Goal: Book appointment/travel/reservation

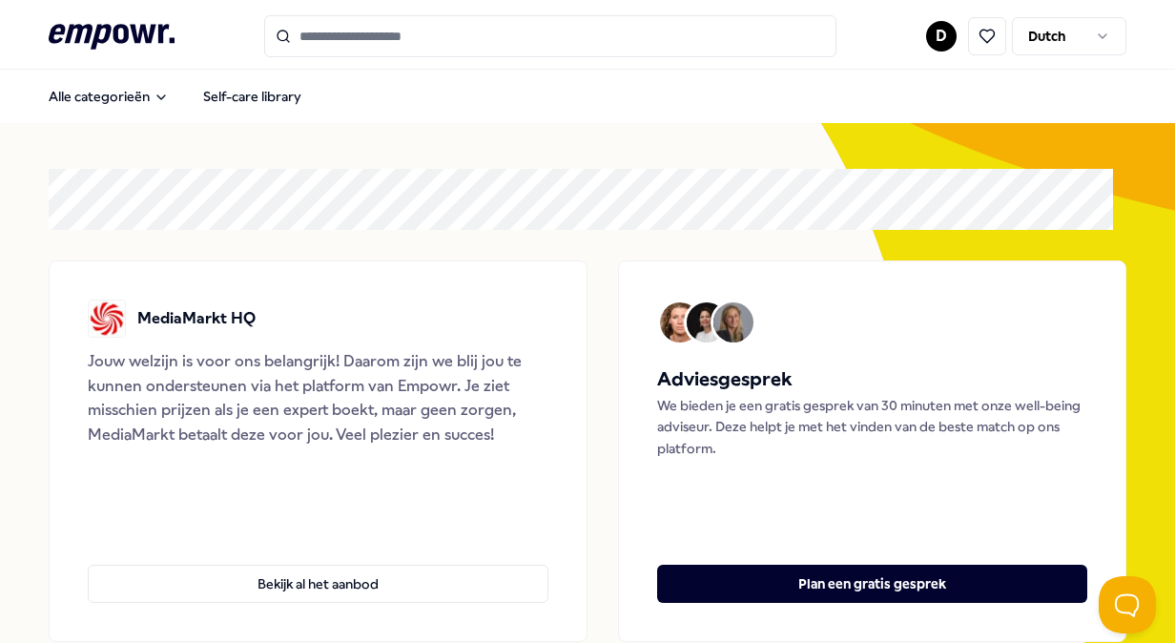
click at [489, 49] on input "Search for products, categories or subcategories" at bounding box center [550, 36] width 572 height 42
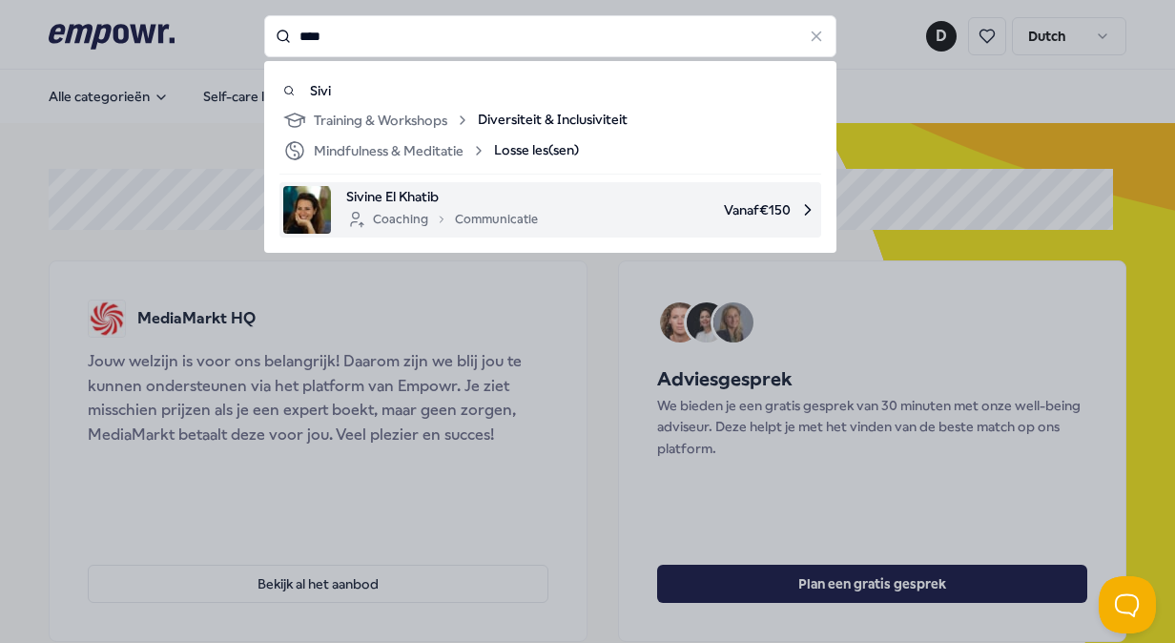
type input "****"
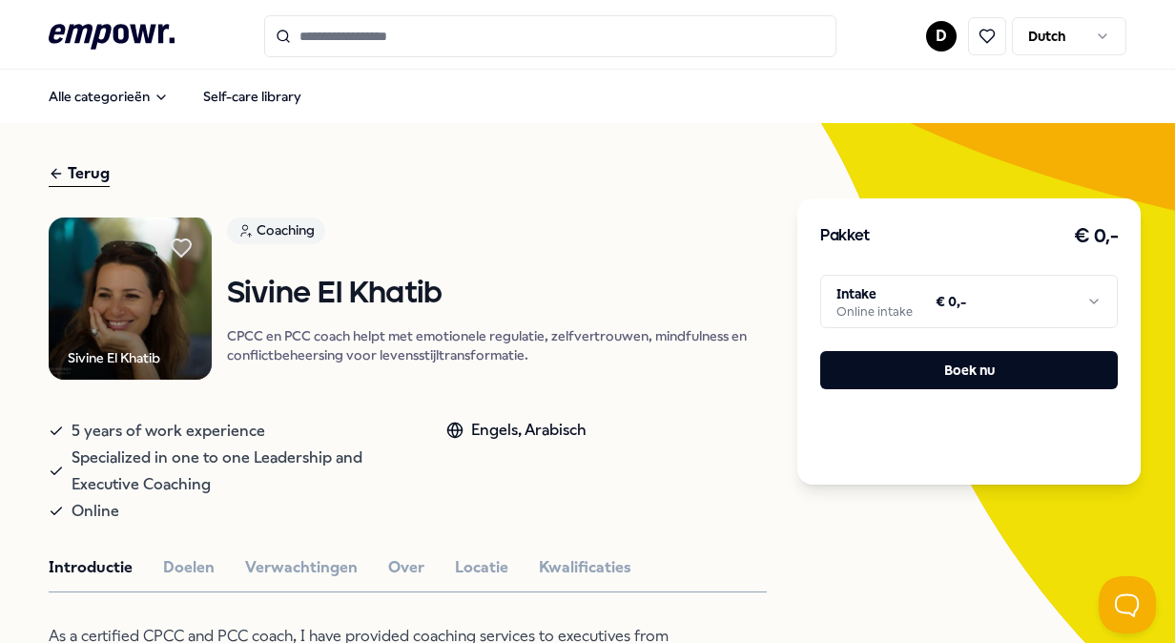
click at [948, 303] on html ".empowr-logo_svg__cls-1{fill:#03032f} D Dutch Alle categorieën Self-care librar…" at bounding box center [587, 321] width 1175 height 643
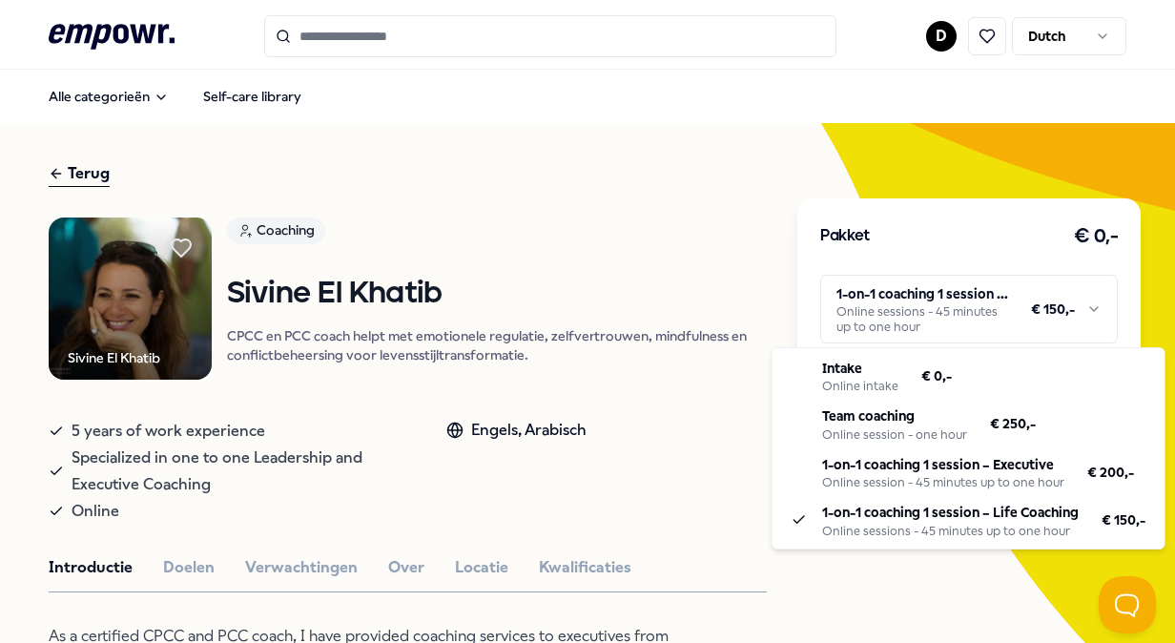
click at [983, 319] on html ".empowr-logo_svg__cls-1{fill:#03032f} D Dutch Alle categorieën Self-care librar…" at bounding box center [587, 321] width 1175 height 643
click at [985, 191] on html ".empowr-logo_svg__cls-1{fill:#03032f} D Dutch Alle categorieën Self-care librar…" at bounding box center [587, 321] width 1175 height 643
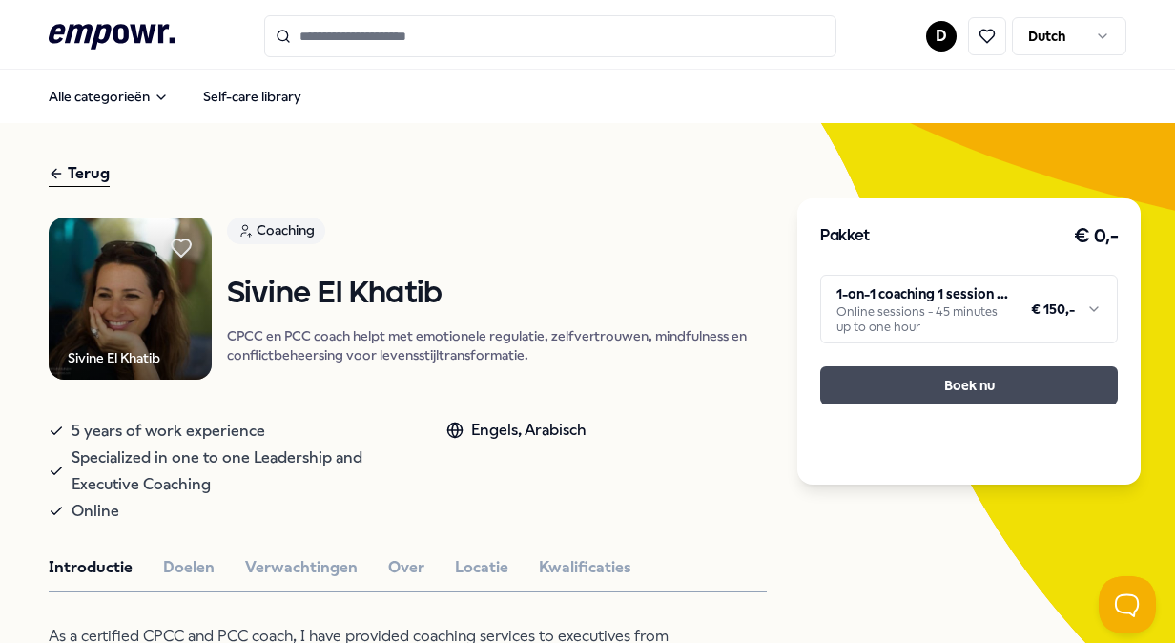
click at [984, 381] on button "Boek nu" at bounding box center [970, 385] width 298 height 38
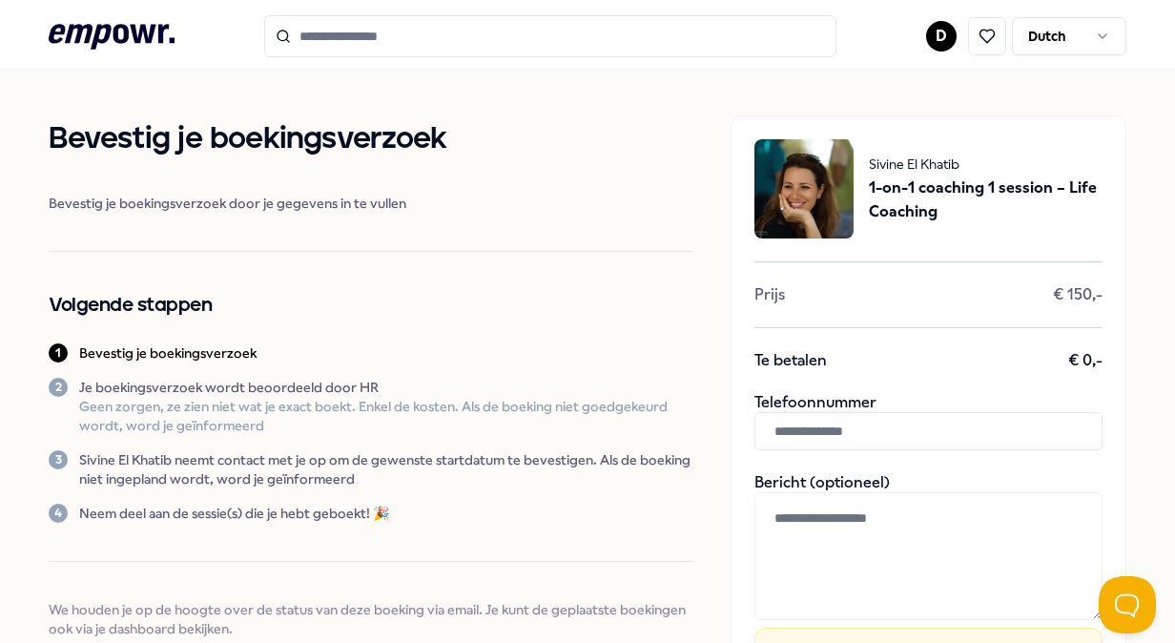
click at [835, 430] on input "text" at bounding box center [929, 431] width 348 height 38
type input "**********"
click at [884, 525] on textarea at bounding box center [929, 556] width 348 height 128
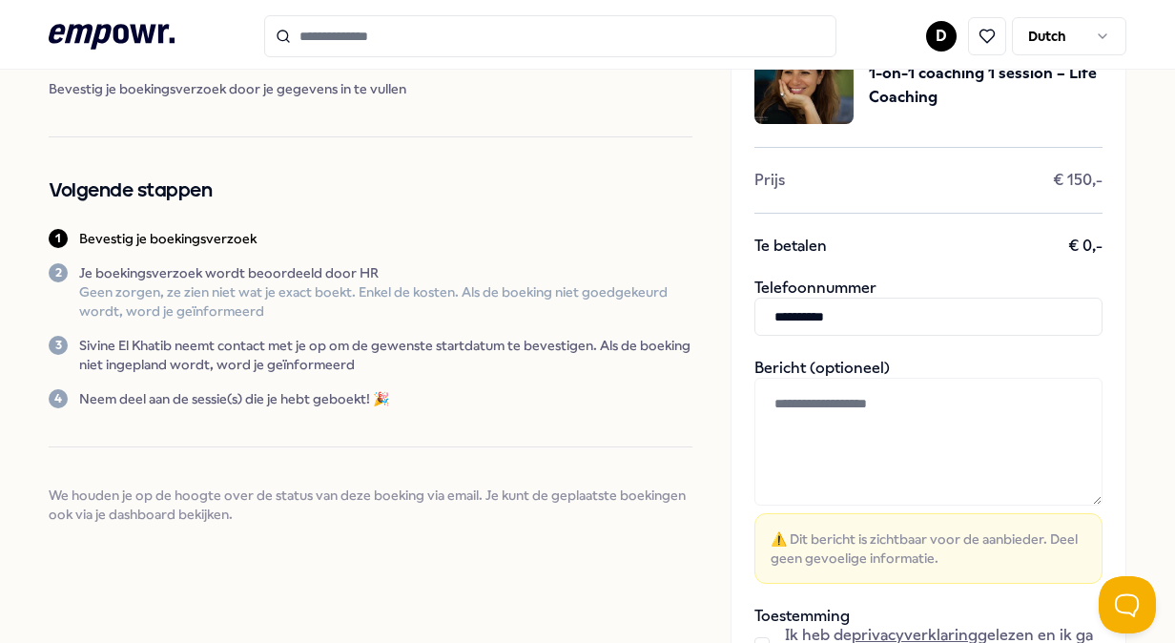
scroll to position [286, 0]
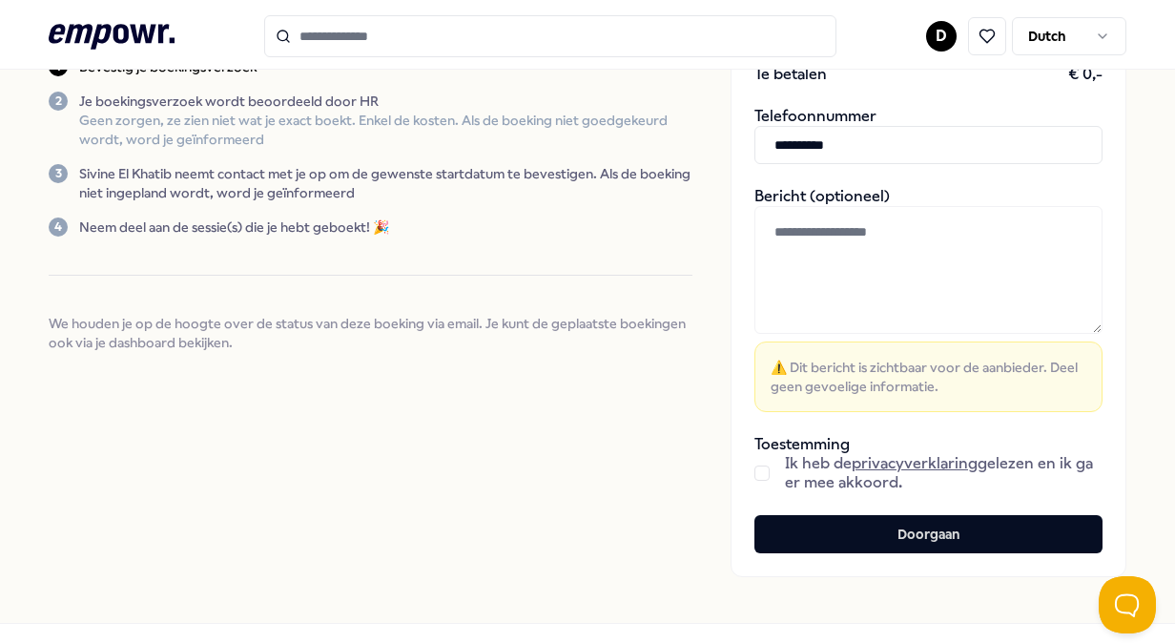
click at [755, 466] on button "button" at bounding box center [762, 473] width 15 height 15
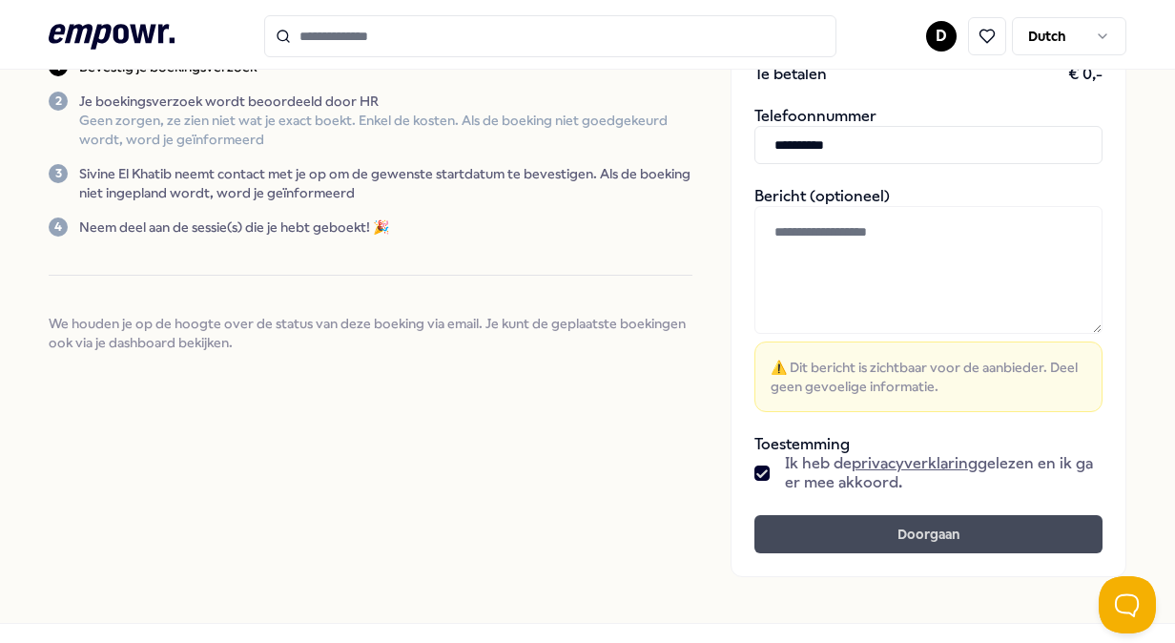
click at [801, 515] on button "Doorgaan" at bounding box center [929, 534] width 348 height 38
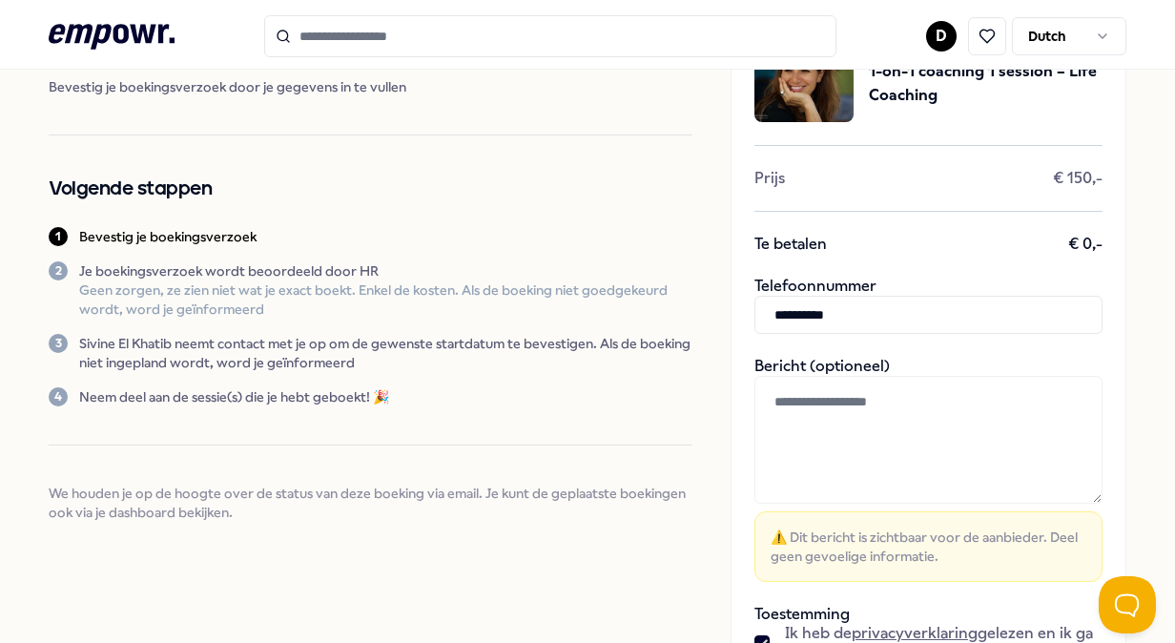
scroll to position [0, 0]
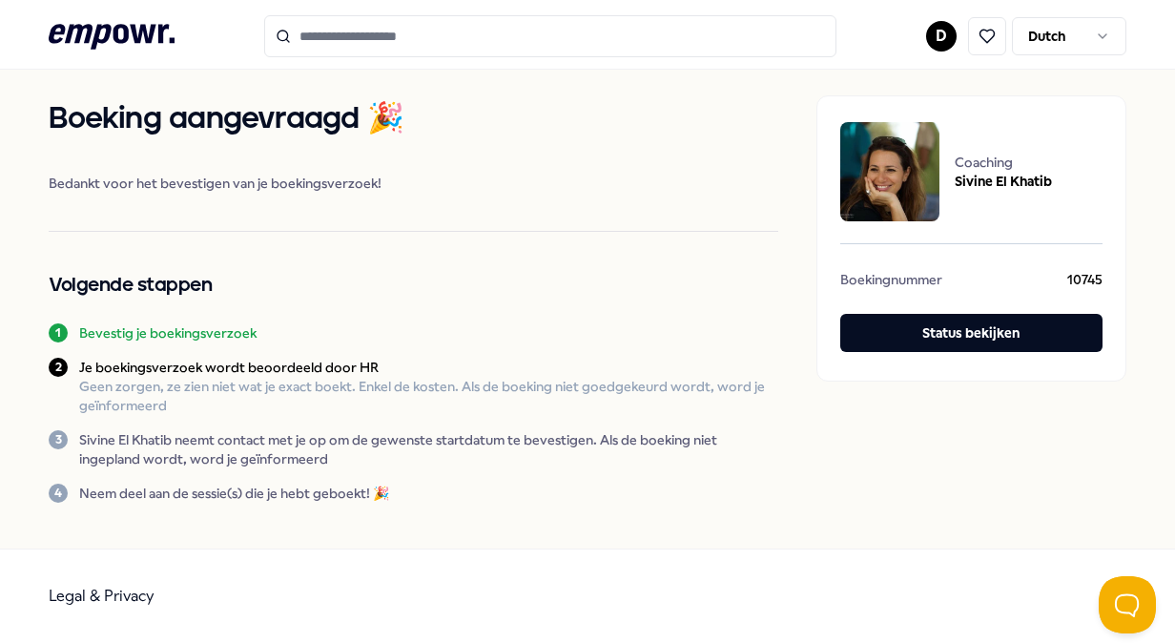
scroll to position [19, 0]
